Goal: Transaction & Acquisition: Purchase product/service

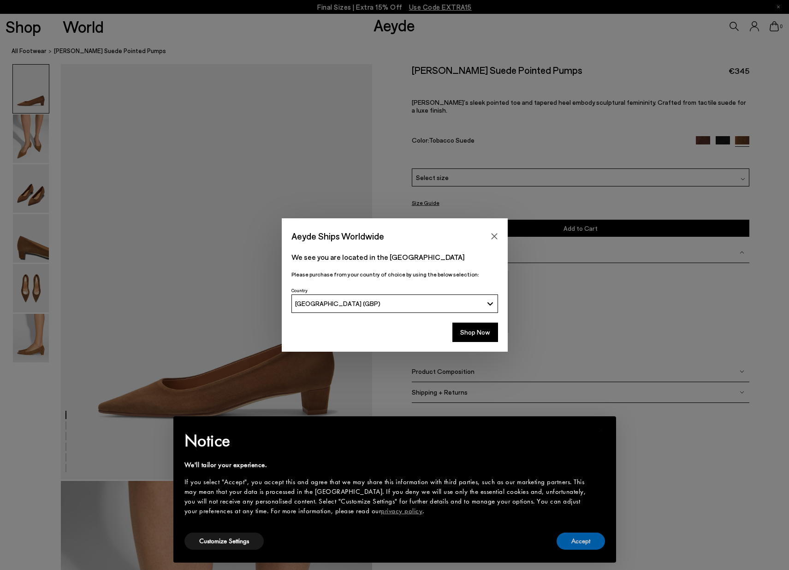
click at [594, 540] on button "Accept" at bounding box center [581, 540] width 48 height 17
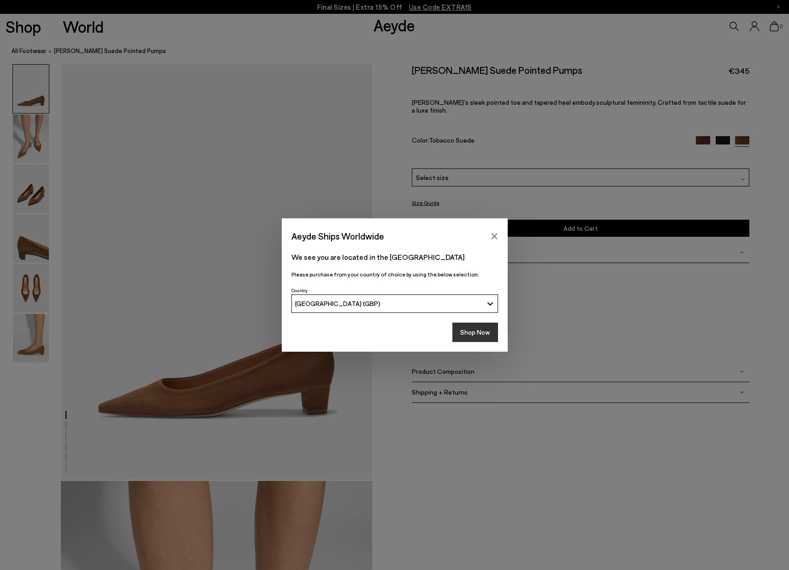
click at [490, 331] on button "Shop Now" at bounding box center [475, 331] width 46 height 19
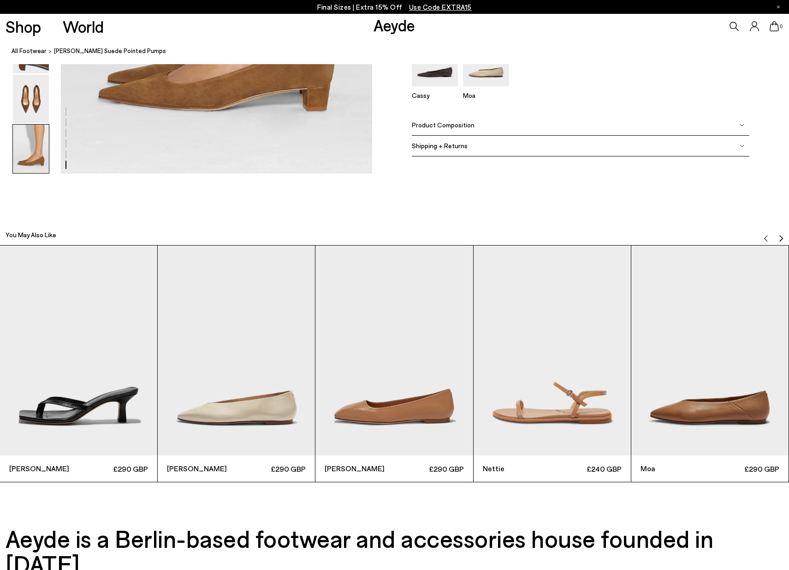
scroll to position [2390, 0]
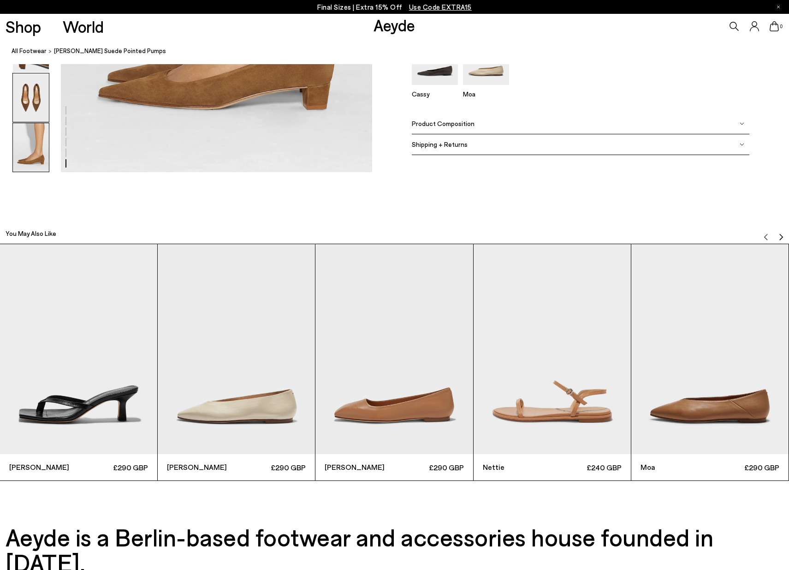
click at [41, 99] on img at bounding box center [31, 97] width 36 height 48
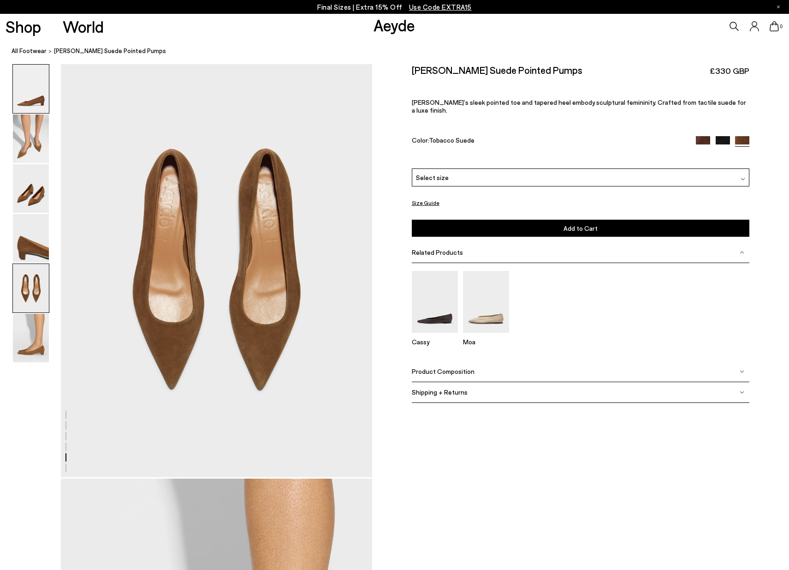
scroll to position [1666, 0]
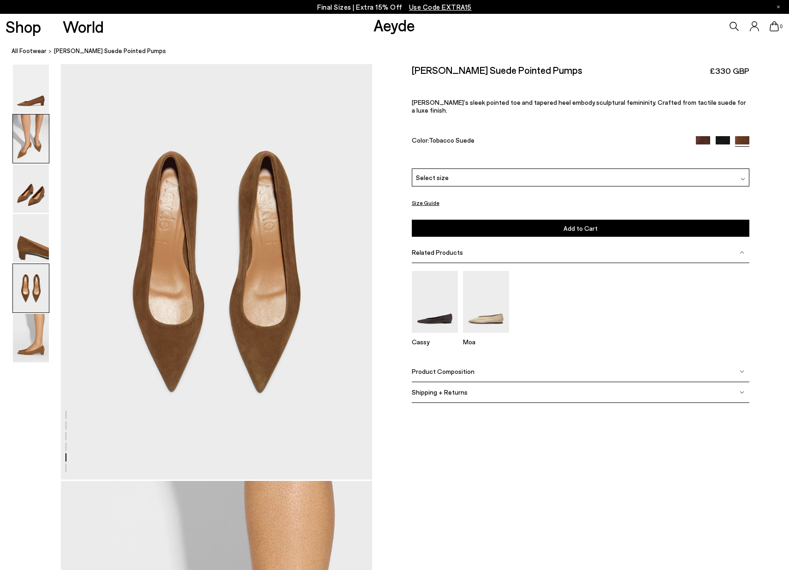
click at [32, 125] on img at bounding box center [31, 138] width 36 height 48
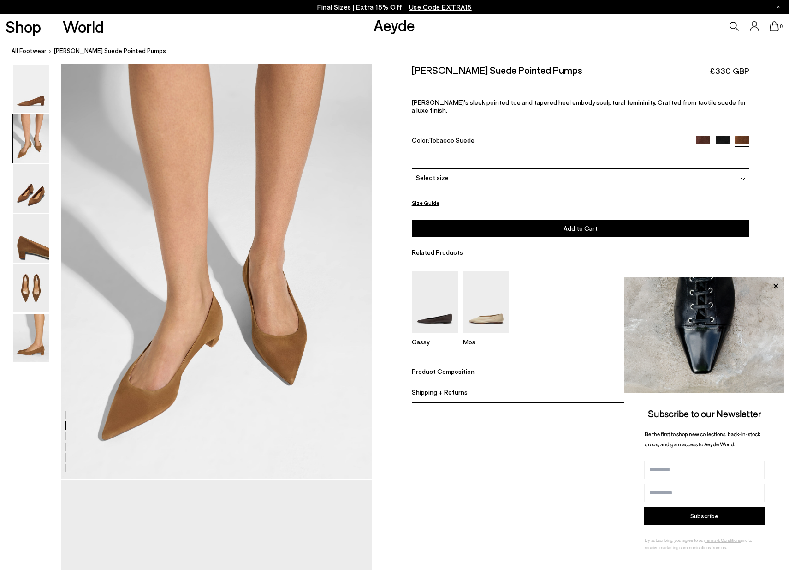
click at [483, 168] on div "Select size" at bounding box center [581, 177] width 338 height 18
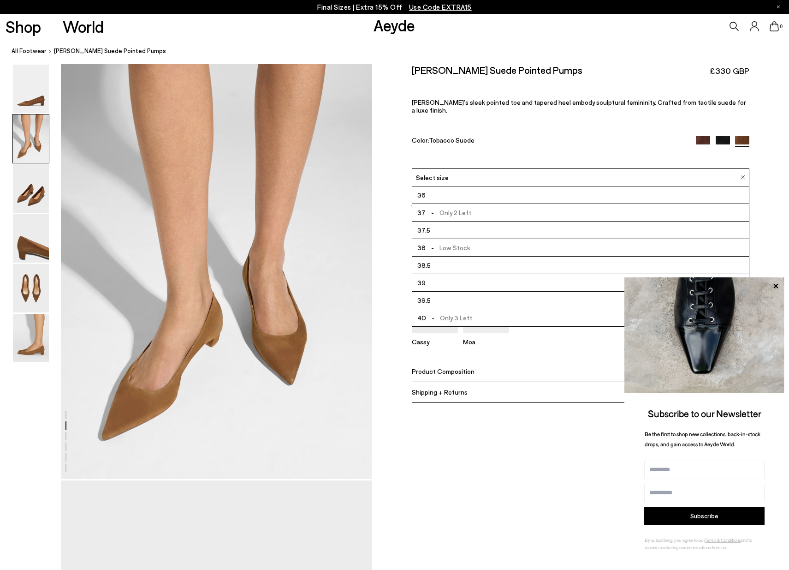
click at [483, 168] on div "Select size" at bounding box center [581, 177] width 338 height 18
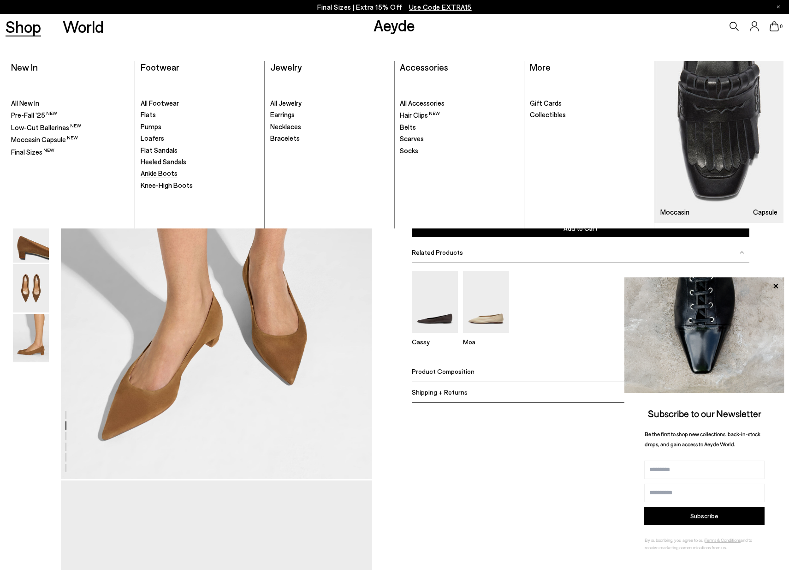
click at [156, 173] on span "Ankle Boots" at bounding box center [159, 173] width 37 height 8
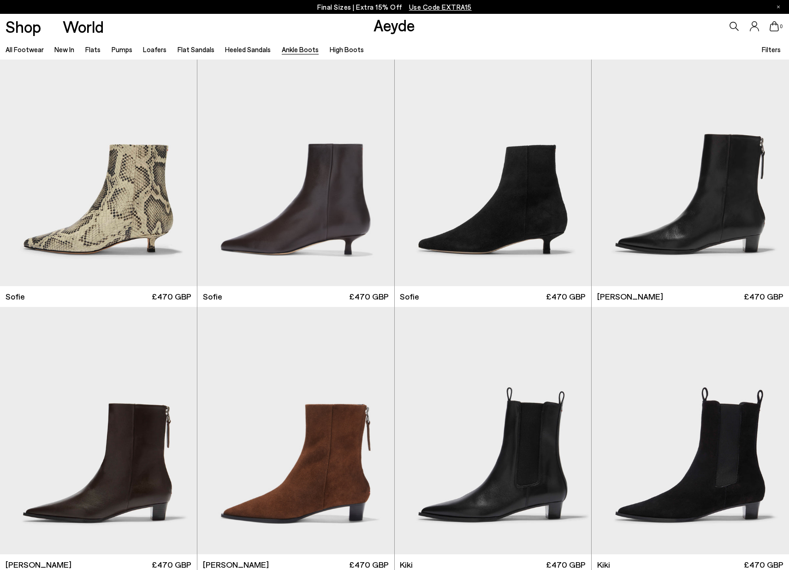
scroll to position [1048, 0]
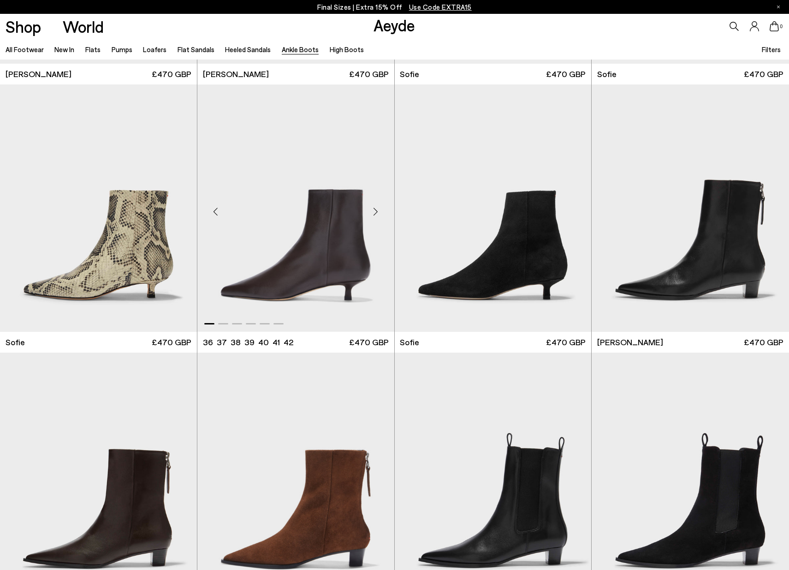
click at [294, 205] on img "1 / 6" at bounding box center [295, 207] width 197 height 247
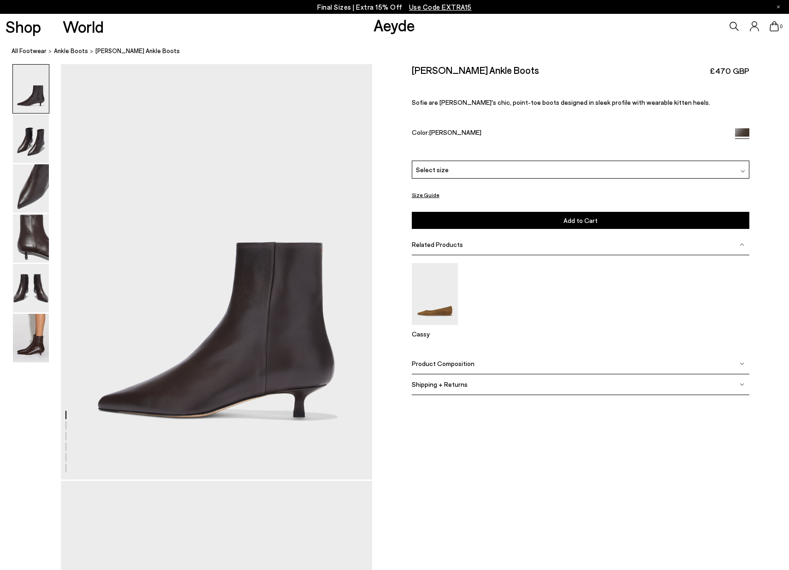
click at [446, 174] on div "Select size" at bounding box center [581, 169] width 338 height 18
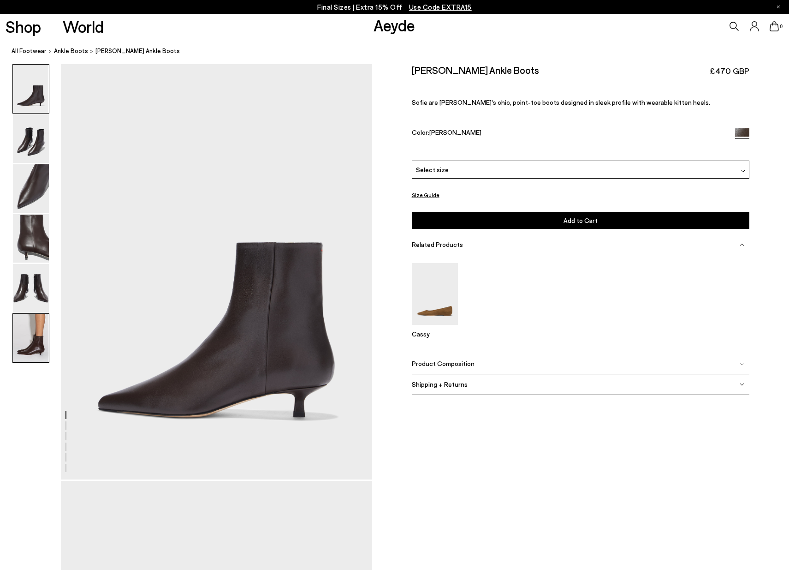
click at [45, 327] on img at bounding box center [31, 338] width 36 height 48
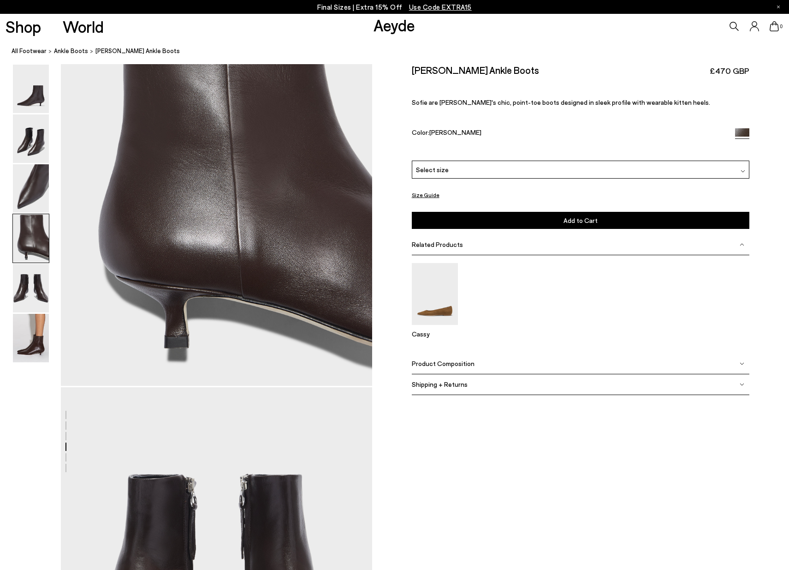
scroll to position [1342, 0]
